Goal: Transaction & Acquisition: Purchase product/service

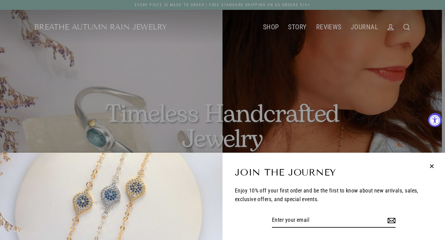
click at [269, 29] on div "Join the Journey Enjoy 10% off your first order and be the first to know about …" at bounding box center [222, 120] width 445 height 240
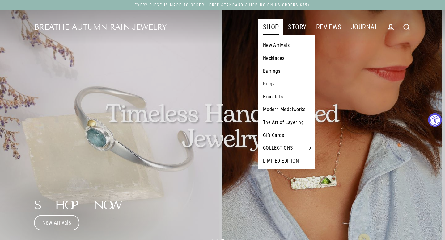
click at [268, 98] on link "Bracelets" at bounding box center [286, 96] width 56 height 13
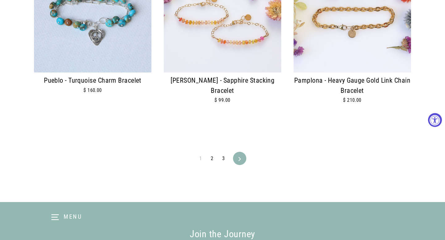
scroll to position [1484, 0]
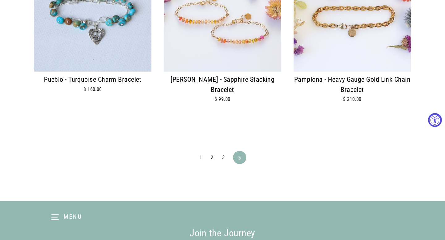
click at [105, 40] on img at bounding box center [92, 12] width 117 height 117
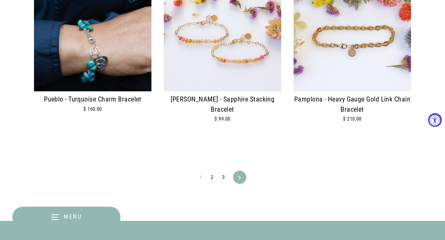
scroll to position [1464, 0]
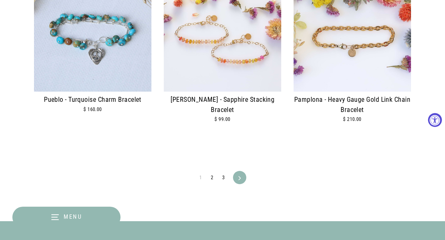
click at [240, 178] on icon at bounding box center [239, 178] width 4 height 4
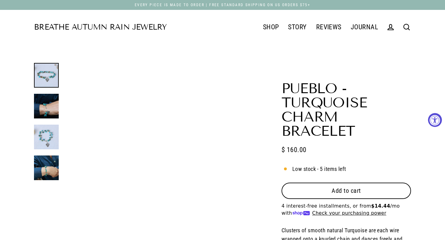
select select "3"
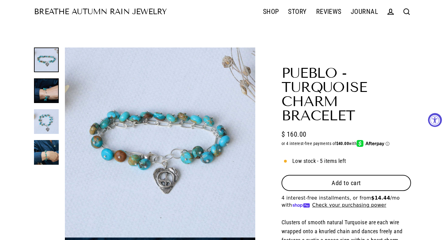
click at [49, 107] on div at bounding box center [46, 106] width 25 height 117
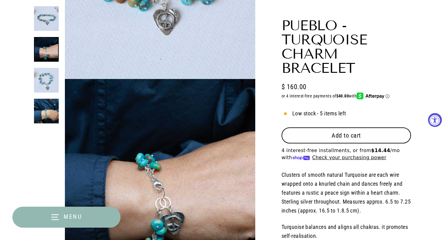
scroll to position [190, 0]
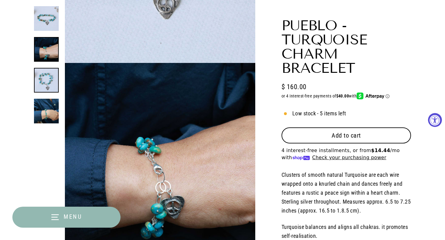
click at [52, 77] on img at bounding box center [46, 80] width 25 height 25
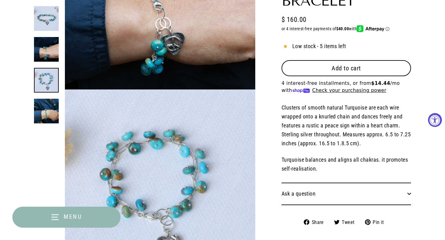
scroll to position [380, 0]
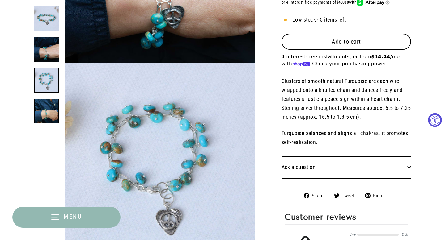
click at [46, 105] on img at bounding box center [46, 111] width 25 height 25
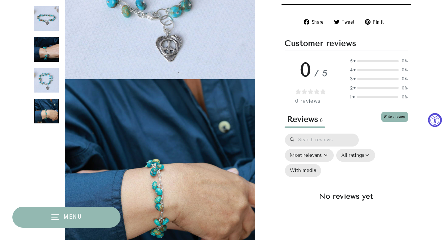
scroll to position [570, 0]
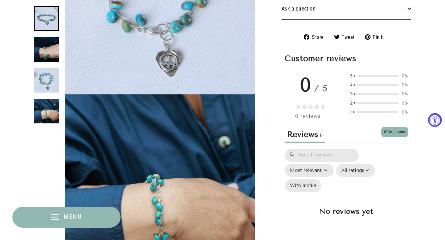
click at [51, 18] on img at bounding box center [46, 18] width 25 height 25
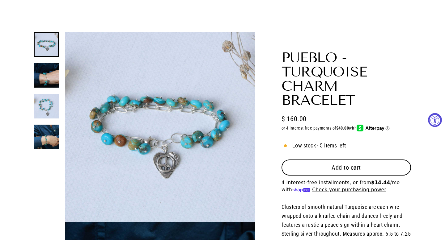
scroll to position [31, 0]
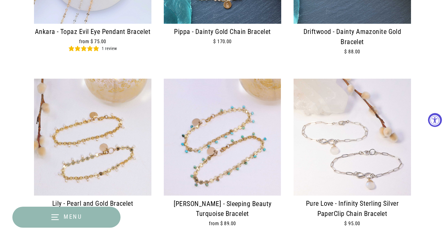
scroll to position [499, 0]
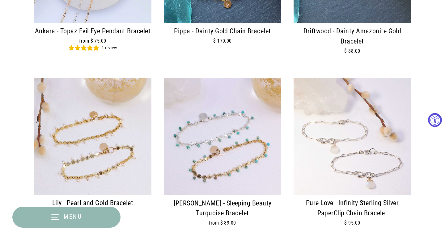
click at [240, 178] on div at bounding box center [222, 136] width 117 height 117
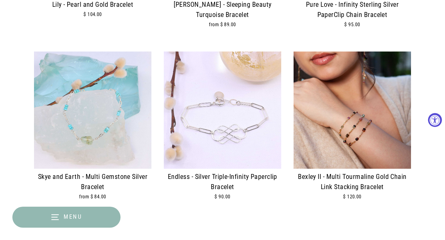
scroll to position [698, 0]
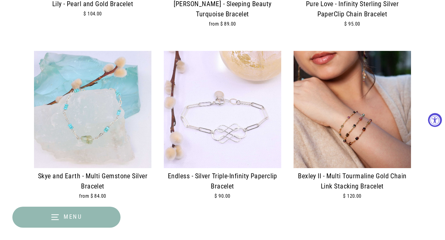
click at [116, 145] on img at bounding box center [92, 109] width 117 height 117
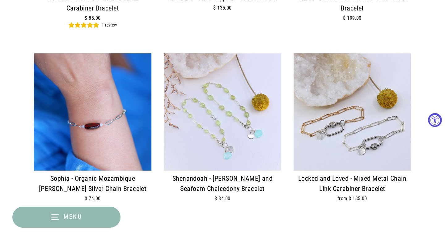
scroll to position [1221, 0]
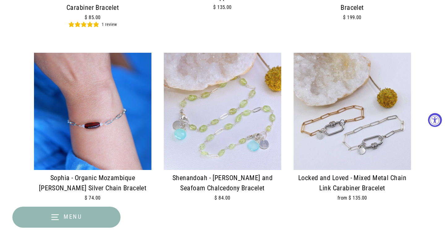
click at [183, 102] on div at bounding box center [222, 111] width 117 height 117
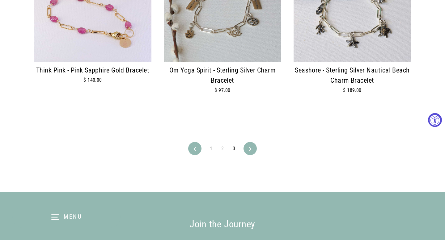
scroll to position [1505, 0]
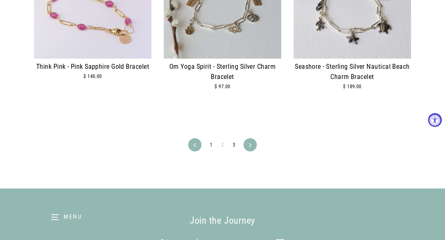
click at [253, 142] on link "Next" at bounding box center [249, 144] width 11 height 13
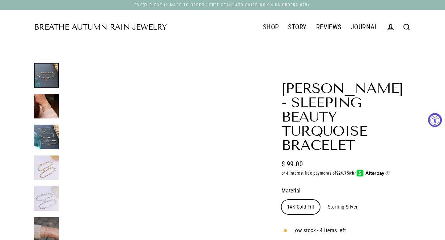
select select "3"
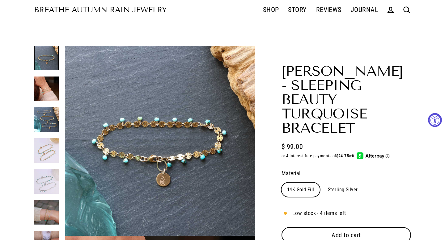
scroll to position [20, 0]
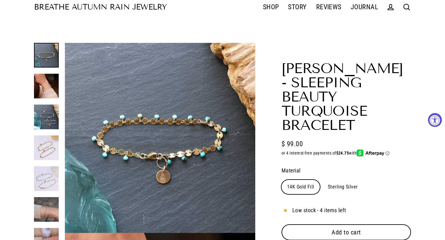
click at [338, 189] on label "Sterling Silver" at bounding box center [342, 187] width 41 height 14
click at [322, 180] on input "Sterling Silver" at bounding box center [322, 180] width 0 height 0
radio input "true"
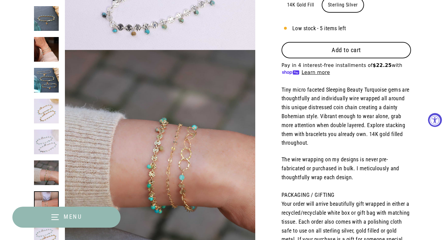
scroll to position [834, 0]
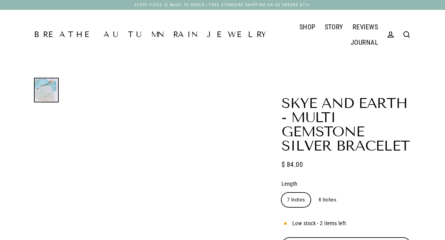
select select "3"
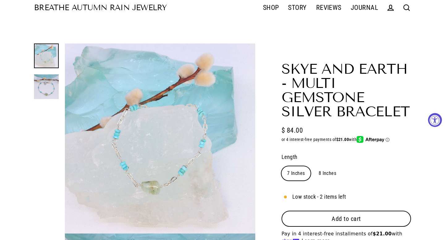
scroll to position [21, 0]
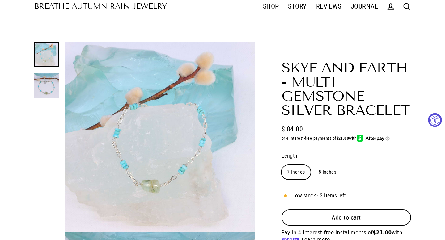
click at [330, 171] on label "8 Inches" at bounding box center [327, 172] width 29 height 14
click at [313, 165] on input "8 Inches" at bounding box center [312, 165] width 0 height 0
radio input "true"
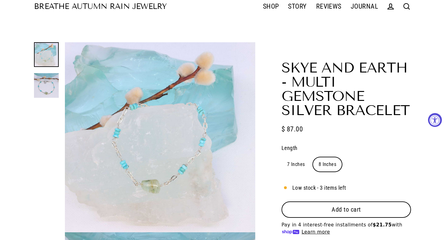
click at [298, 165] on label "7 Inches" at bounding box center [295, 164] width 29 height 14
click at [281, 157] on input "7 Inches" at bounding box center [281, 157] width 0 height 0
radio input "true"
click at [205, 175] on button "Close (esc)" at bounding box center [160, 135] width 190 height 187
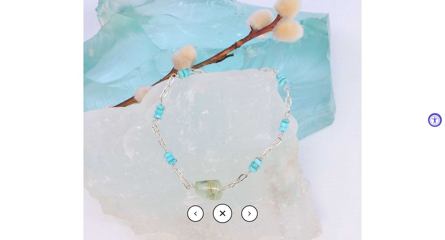
click at [219, 213] on button at bounding box center [222, 213] width 19 height 19
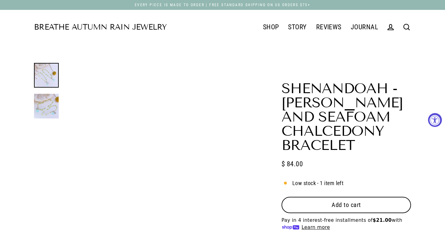
select select "3"
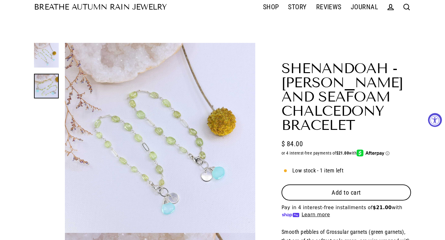
click at [52, 107] on div at bounding box center [46, 233] width 25 height 380
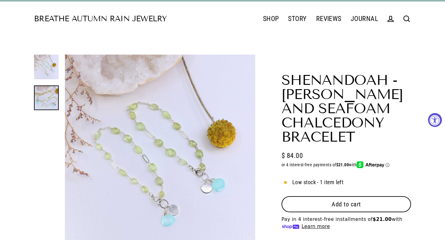
scroll to position [8, 0]
